Goal: Find contact information: Find contact information

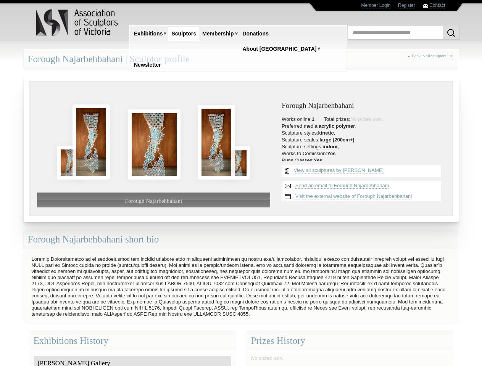
click at [437, 5] on link "Contact" at bounding box center [437, 6] width 16 height 6
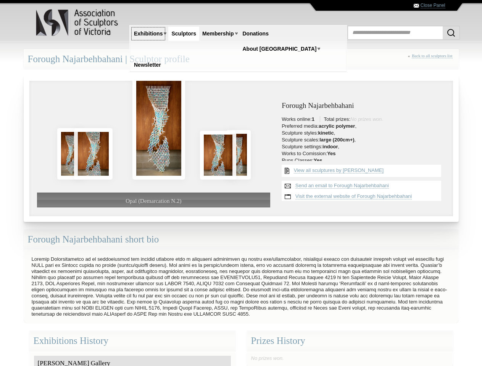
click at [148, 34] on link "Exhibitions" at bounding box center [148, 34] width 35 height 14
click at [218, 34] on link "Membership" at bounding box center [217, 34] width 37 height 14
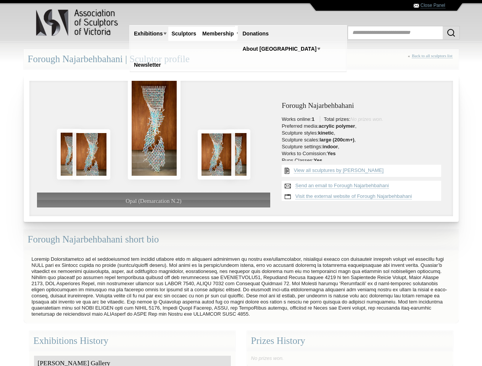
click at [74, 151] on img at bounding box center [91, 154] width 38 height 50
click at [103, 151] on img at bounding box center [91, 154] width 38 height 50
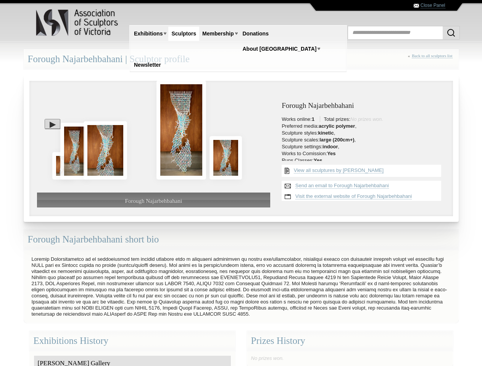
click at [178, 129] on div at bounding box center [153, 128] width 233 height 80
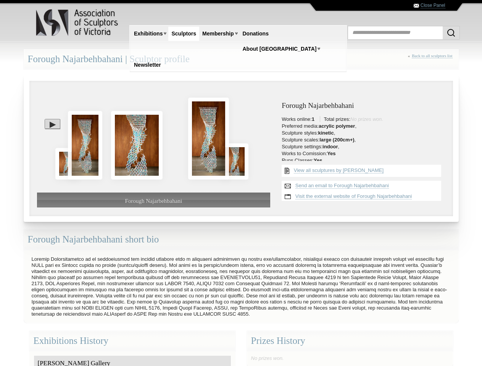
click at [225, 157] on img at bounding box center [208, 139] width 41 height 82
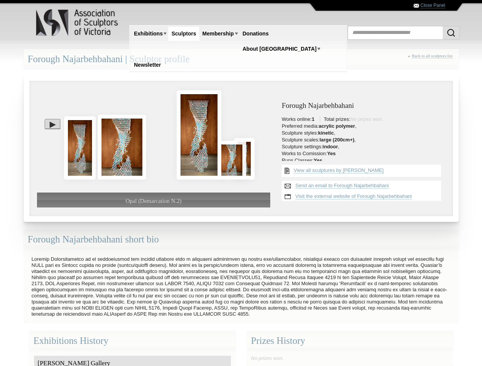
click at [241, 157] on img at bounding box center [244, 159] width 21 height 42
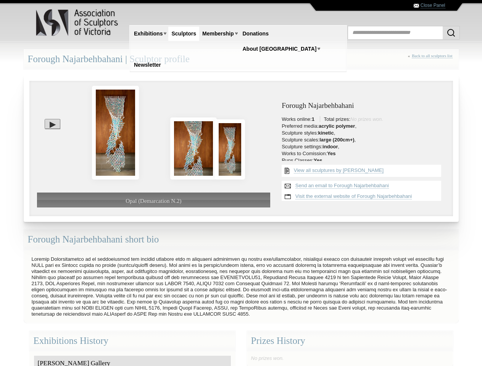
click at [47, 99] on div at bounding box center [153, 128] width 233 height 80
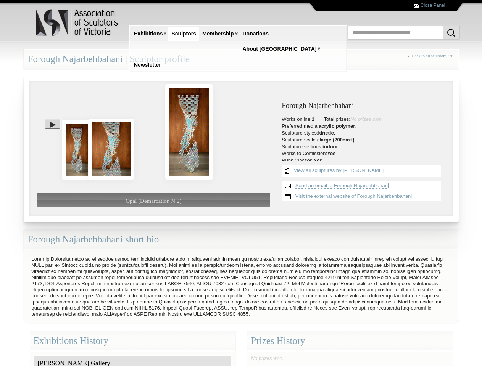
click at [342, 186] on link "Send an email to Forough Najarbehbahani" at bounding box center [341, 186] width 93 height 6
